Goal: Transaction & Acquisition: Purchase product/service

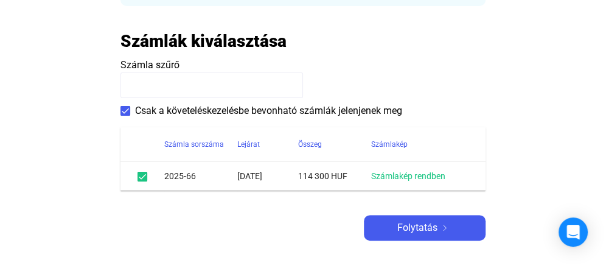
scroll to position [238, 0]
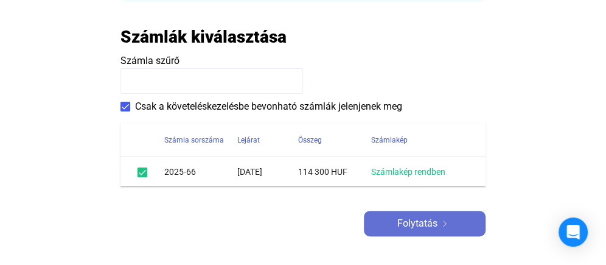
click at [420, 224] on span "Folytatás" at bounding box center [417, 223] width 40 height 15
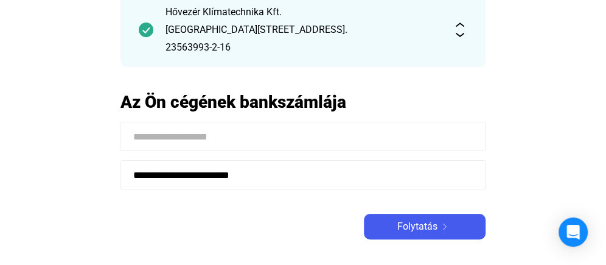
scroll to position [131, 0]
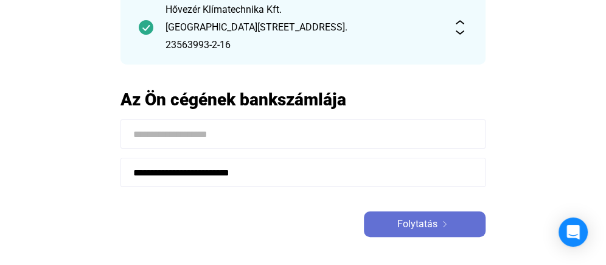
click at [421, 221] on span "Folytatás" at bounding box center [417, 224] width 40 height 15
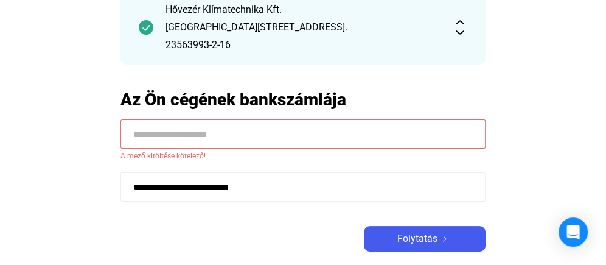
click at [210, 138] on input at bounding box center [302, 133] width 365 height 29
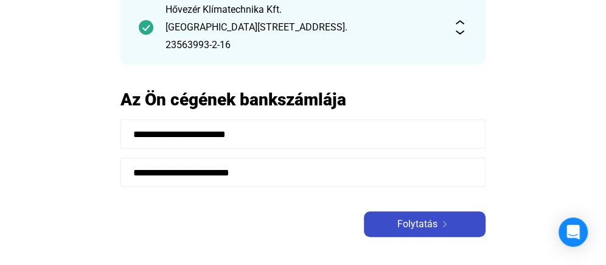
type input "**********"
click at [438, 220] on div "Folytatás" at bounding box center [424, 224] width 114 height 15
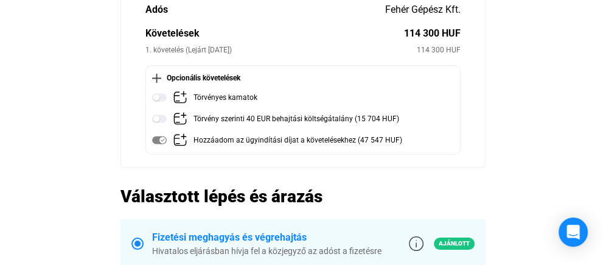
scroll to position [161, 0]
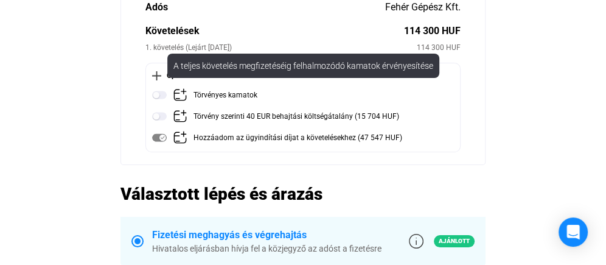
click at [161, 95] on img at bounding box center [159, 95] width 15 height 15
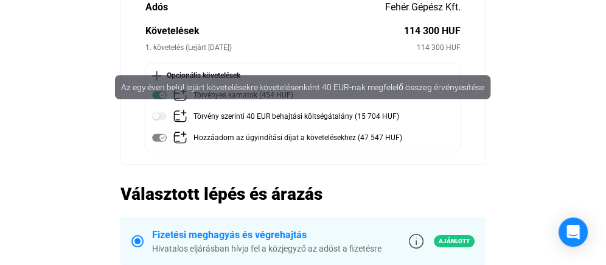
click at [164, 112] on img at bounding box center [159, 116] width 15 height 15
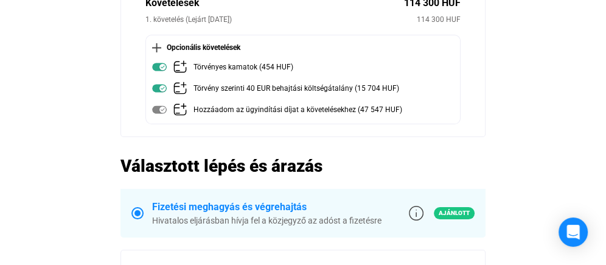
scroll to position [184, 0]
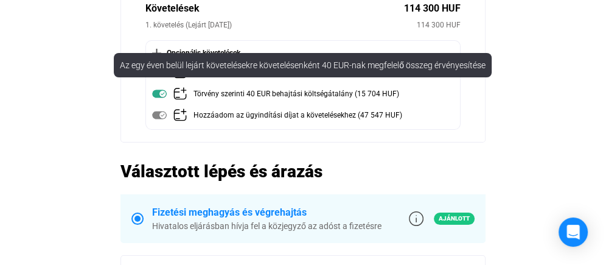
click at [159, 92] on img at bounding box center [159, 93] width 15 height 15
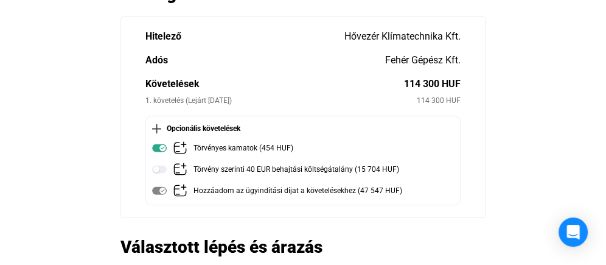
scroll to position [113, 0]
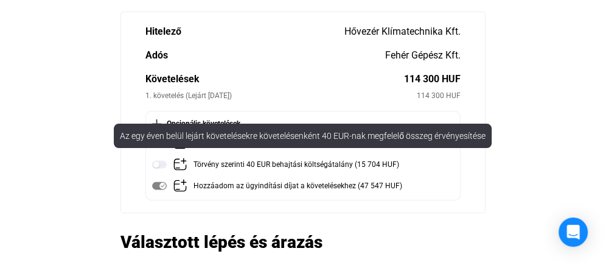
click at [165, 167] on img at bounding box center [159, 164] width 15 height 15
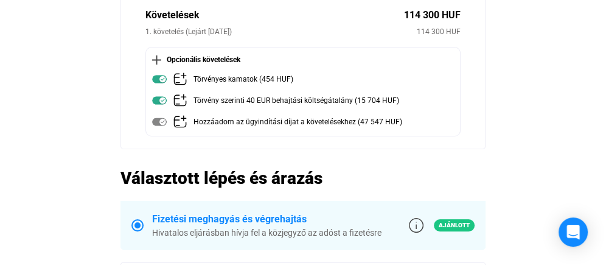
scroll to position [173, 0]
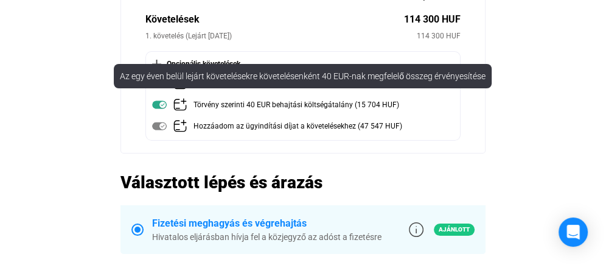
click at [159, 105] on img at bounding box center [159, 104] width 15 height 15
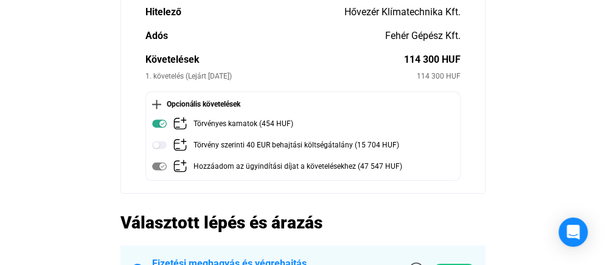
scroll to position [134, 0]
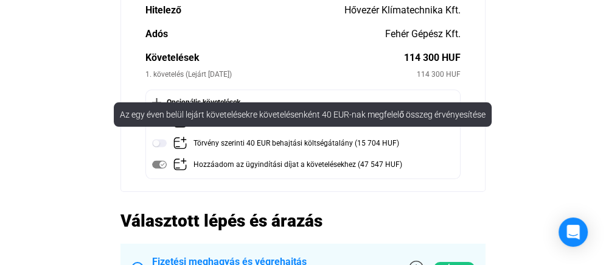
click at [160, 142] on img at bounding box center [159, 143] width 15 height 15
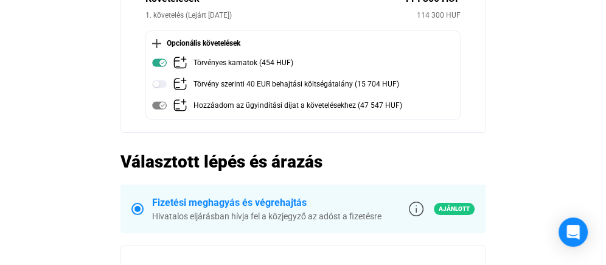
scroll to position [169, 0]
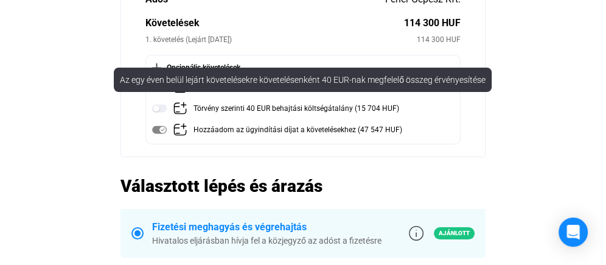
click at [161, 111] on img at bounding box center [159, 108] width 15 height 15
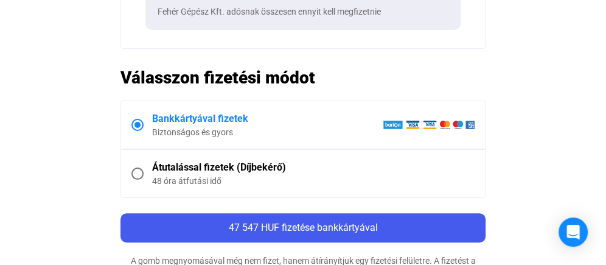
scroll to position [543, 0]
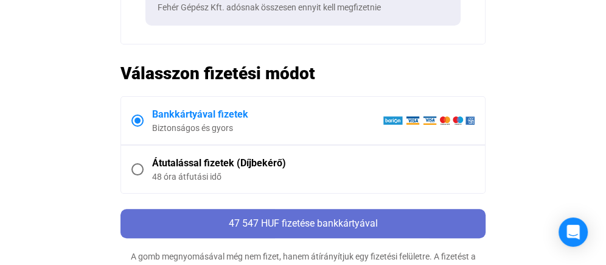
click at [334, 218] on span "47 547 HUF fizetése bankkártyával" at bounding box center [303, 223] width 149 height 12
